Goal: Task Accomplishment & Management: Manage account settings

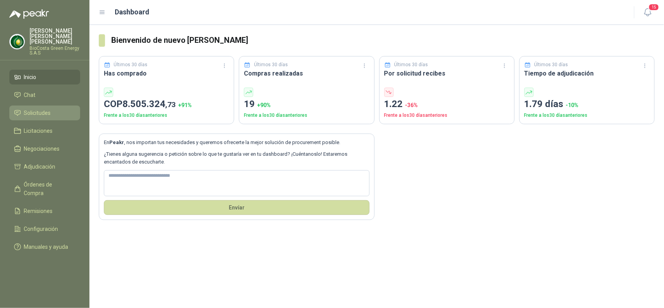
click at [39, 109] on span "Solicitudes" at bounding box center [37, 113] width 27 height 9
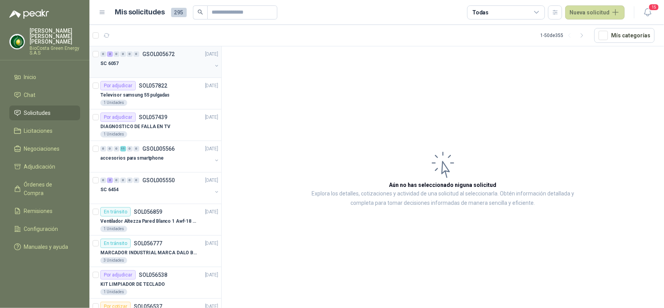
click at [145, 72] on div at bounding box center [156, 71] width 112 height 6
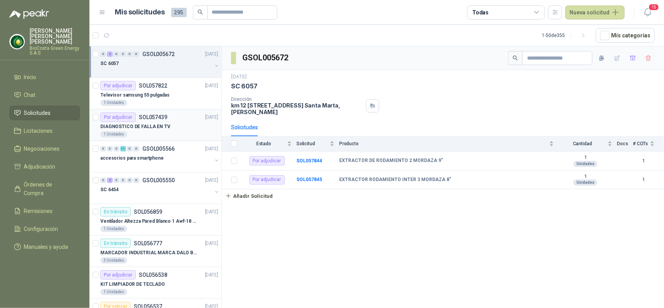
click at [167, 131] on div "1 Unidades" at bounding box center [159, 134] width 118 height 6
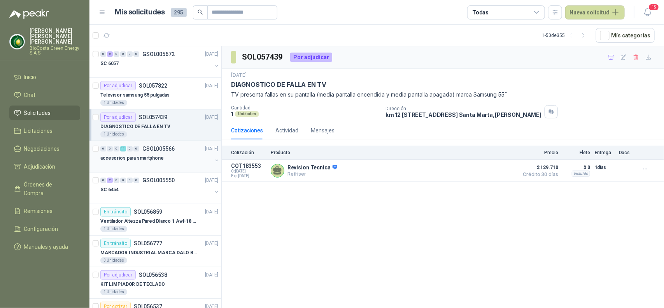
click at [162, 158] on div "accesorios para smartphone" at bounding box center [156, 157] width 112 height 9
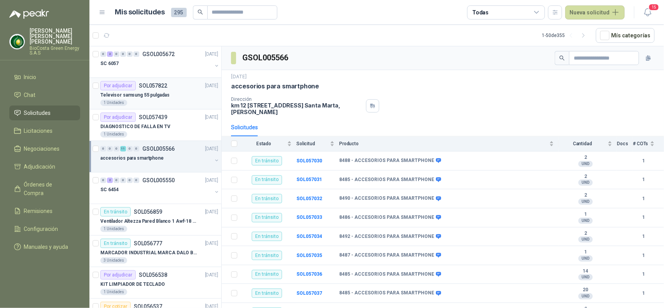
click at [152, 93] on p "Televisor samsung 55 pulgadas" at bounding box center [134, 94] width 69 height 7
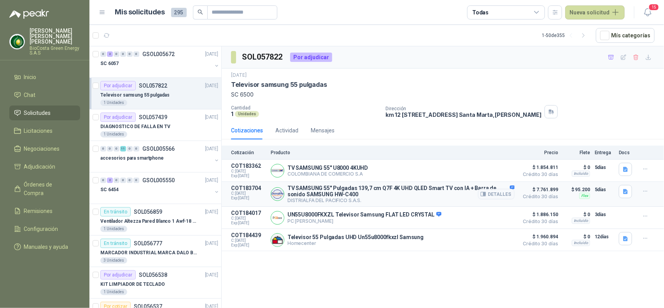
click at [313, 197] on p "TV SAMSUNG 55" Pulgadas 139,7 cm Q7F 4K UHD QLED Smart TV con IA + Barra de son…" at bounding box center [401, 191] width 227 height 12
click at [624, 192] on icon "button" at bounding box center [626, 191] width 7 height 7
click at [642, 192] on button "button" at bounding box center [646, 191] width 12 height 12
click at [497, 196] on button "Detalles" at bounding box center [496, 194] width 37 height 11
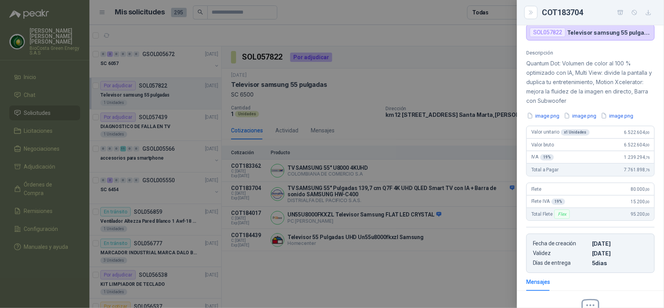
scroll to position [77, 0]
click at [648, 16] on button "button" at bounding box center [649, 12] width 12 height 12
drag, startPoint x: 648, startPoint y: 16, endPoint x: 510, endPoint y: 16, distance: 137.8
click at [510, 16] on div "COT183704 TV SAMSUNG 55" Pulgadas 139,7 cm Q7F 4K UHD QLED Smart TV con IA + Ba…" at bounding box center [332, 154] width 664 height 308
click at [502, 145] on div at bounding box center [332, 154] width 664 height 308
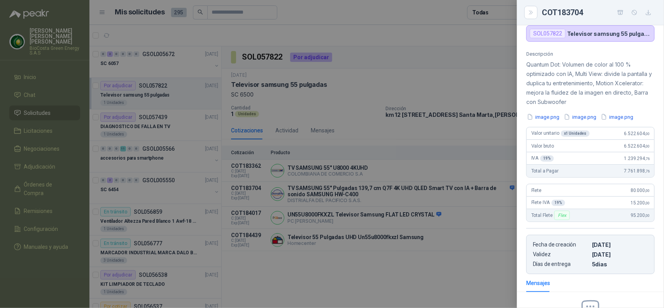
scroll to position [174, 0]
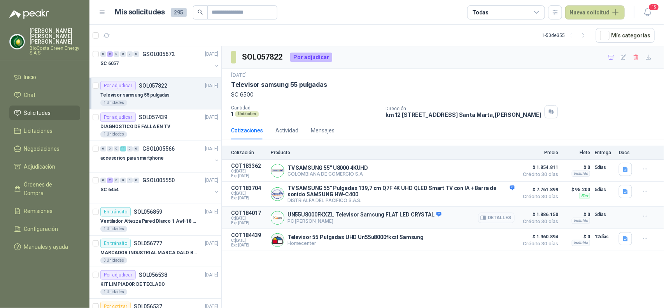
click at [497, 222] on button "Detalles" at bounding box center [496, 218] width 37 height 11
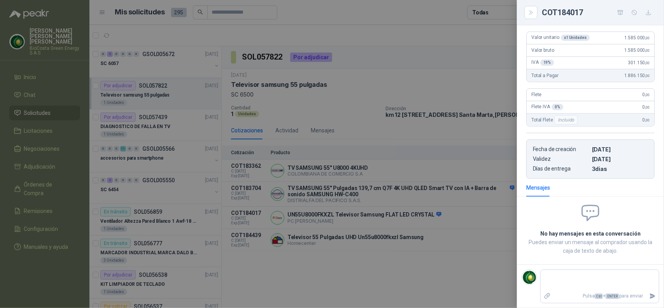
scroll to position [139, 0]
click at [647, 10] on icon "button" at bounding box center [649, 12] width 7 height 7
click at [466, 189] on div at bounding box center [332, 154] width 664 height 308
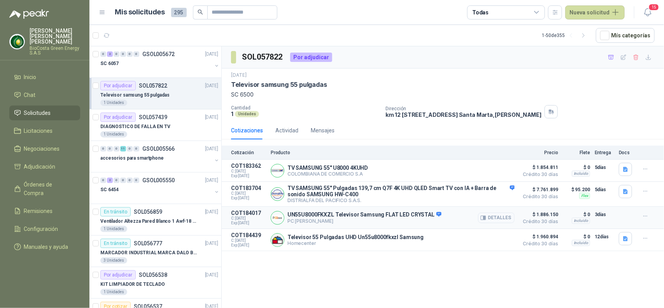
click at [503, 221] on button "Detalles" at bounding box center [496, 218] width 37 height 11
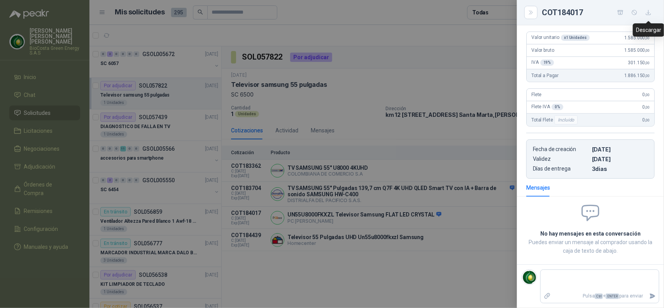
click at [647, 12] on icon "button" at bounding box center [649, 12] width 7 height 7
